Goal: Check status: Check status

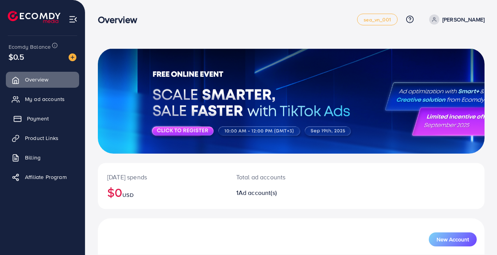
click at [37, 119] on span "Payment" at bounding box center [38, 118] width 22 height 8
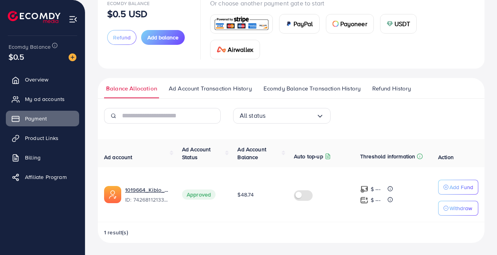
scroll to position [59, 0]
click at [34, 153] on link "Billing" at bounding box center [42, 158] width 73 height 16
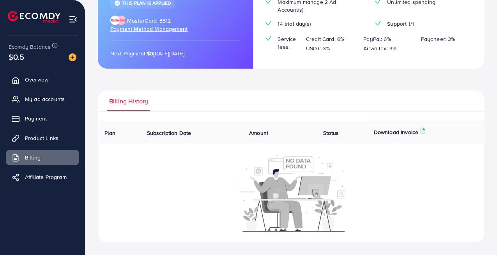
scroll to position [88, 0]
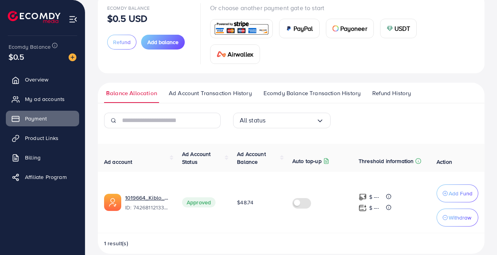
scroll to position [65, 0]
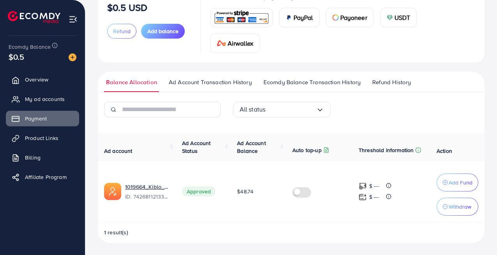
click at [238, 85] on span "Ad Account Transaction History" at bounding box center [210, 82] width 83 height 9
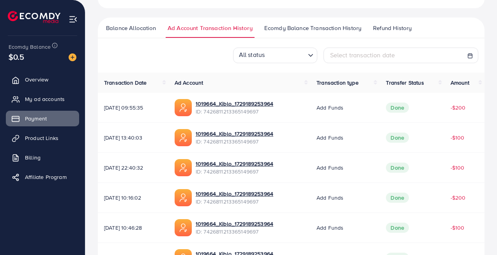
scroll to position [123, 0]
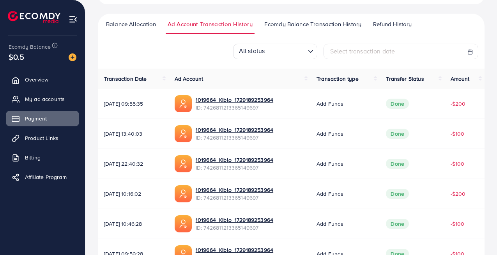
click at [326, 26] on span "Ecomdy Balance Transaction History" at bounding box center [312, 24] width 97 height 9
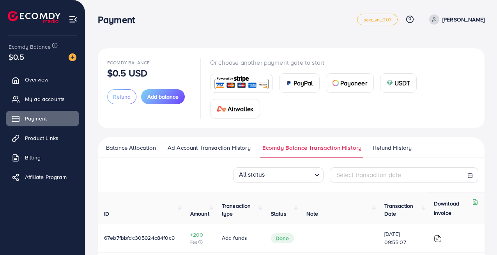
click at [232, 148] on span "Ad Account Transaction History" at bounding box center [208, 147] width 83 height 9
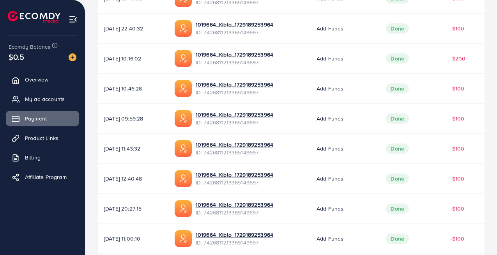
scroll to position [297, 0]
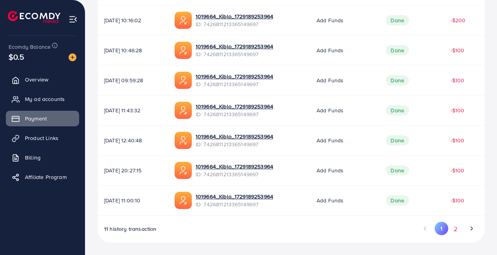
click at [455, 229] on button "2" at bounding box center [455, 229] width 14 height 14
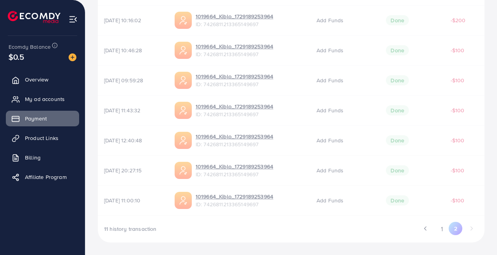
scroll to position [27, 0]
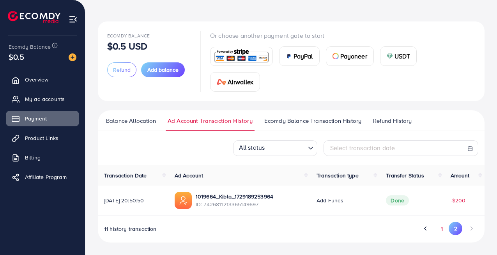
click at [440, 228] on button "1" at bounding box center [442, 229] width 14 height 14
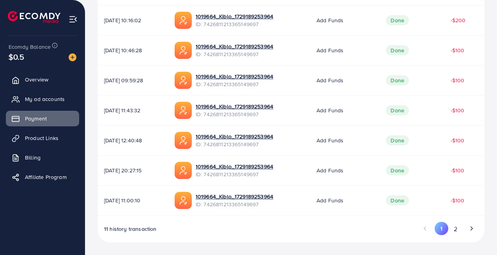
scroll to position [0, 0]
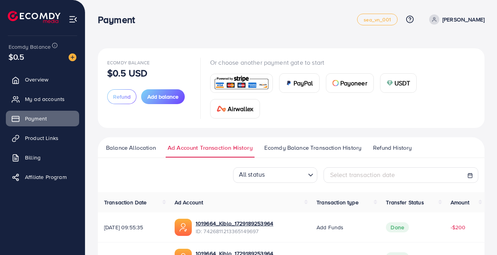
click at [301, 10] on div "Payment sea_vn_001 Help Center Contact Support Plans and Pricing Term and polic…" at bounding box center [291, 20] width 386 height 22
click at [380, 61] on p "Or choose another payment gate to start" at bounding box center [342, 62] width 265 height 9
